Goal: Information Seeking & Learning: Learn about a topic

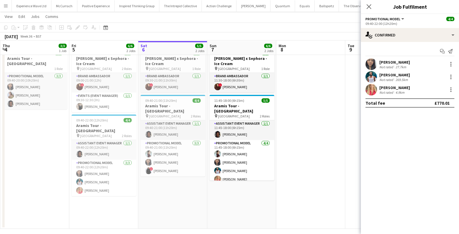
scroll to position [20, 0]
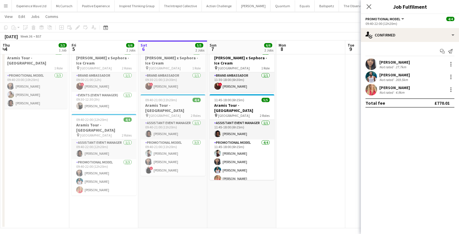
click at [4, 8] on app-icon "Menu" at bounding box center [5, 5] width 5 height 5
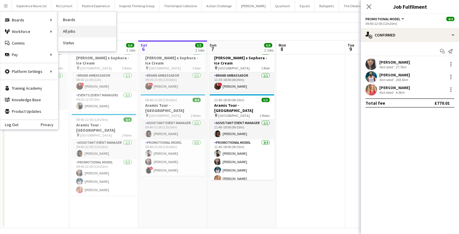
click at [75, 32] on link "All jobs" at bounding box center [87, 32] width 58 height 12
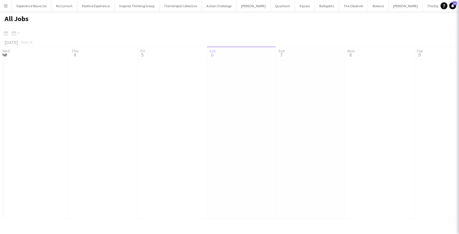
scroll to position [0, 138]
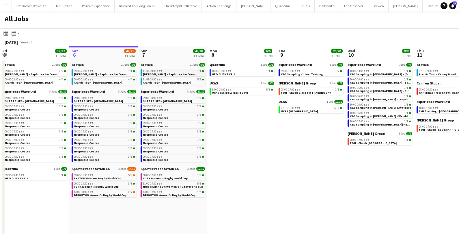
click at [176, 74] on span "Estée Lauder x Sephora - Ice Cream" at bounding box center [169, 74] width 53 height 4
click at [163, 178] on span "YORK Women's Rugby World Cup" at bounding box center [165, 178] width 45 height 4
click at [174, 73] on span "Estée Lauder x Sephora - Ice Cream" at bounding box center [169, 74] width 53 height 4
click at [153, 101] on span "SUPERBIKES - Donington Park" at bounding box center [167, 101] width 49 height 4
click at [98, 176] on span "EXETER Womens Rugby World Cup" at bounding box center [97, 178] width 47 height 4
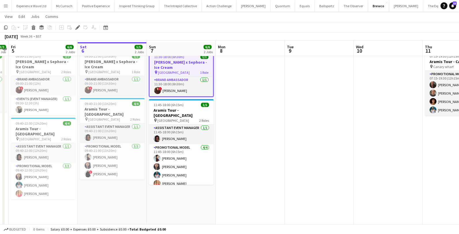
scroll to position [19, 0]
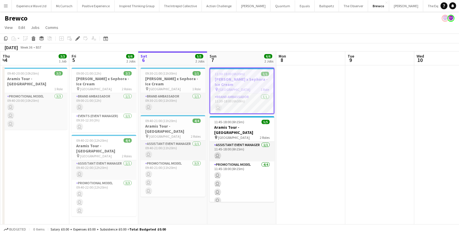
scroll to position [0, 198]
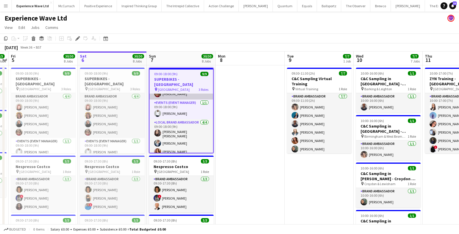
scroll to position [44, 0]
